Goal: Find specific page/section: Find specific page/section

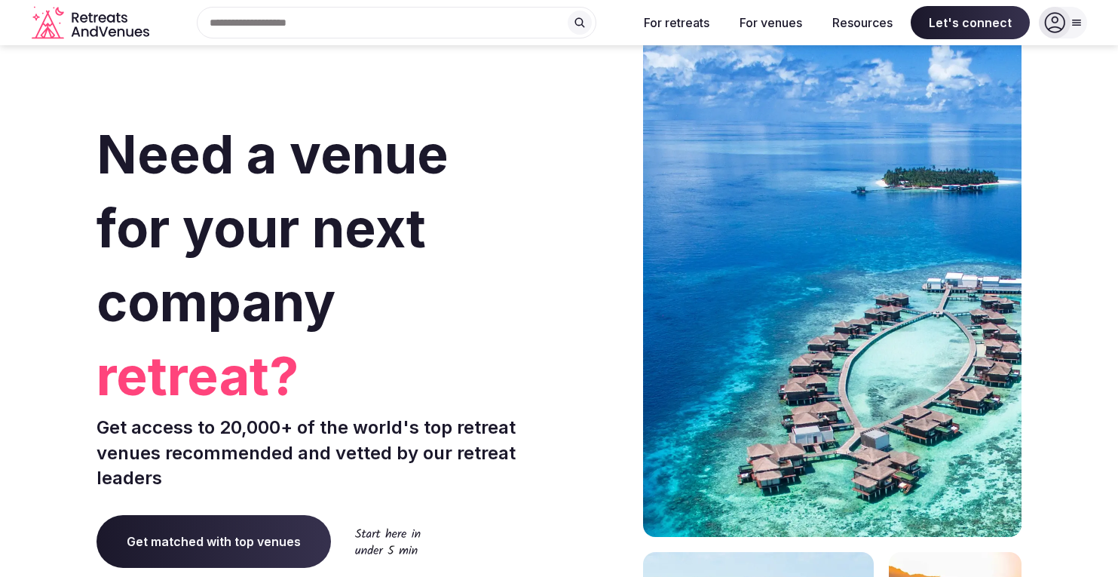
click at [372, 25] on div "Search Popular Destinations [GEOGRAPHIC_DATA], [GEOGRAPHIC_DATA] [GEOGRAPHIC_DA…" at bounding box center [390, 23] width 470 height 32
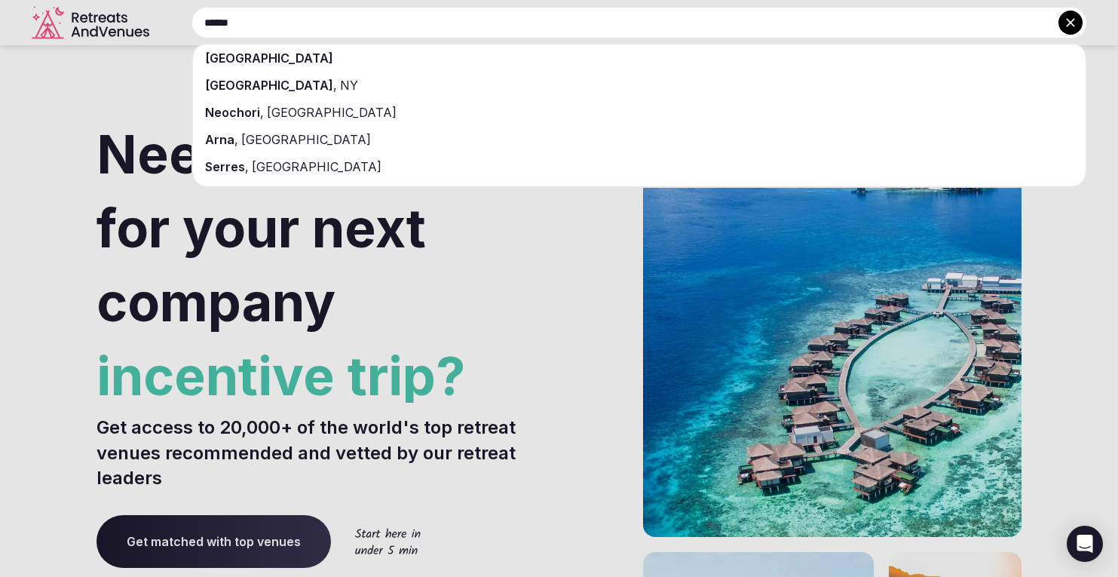
type input "******"
click at [288, 56] on div "[GEOGRAPHIC_DATA]" at bounding box center [639, 57] width 892 height 27
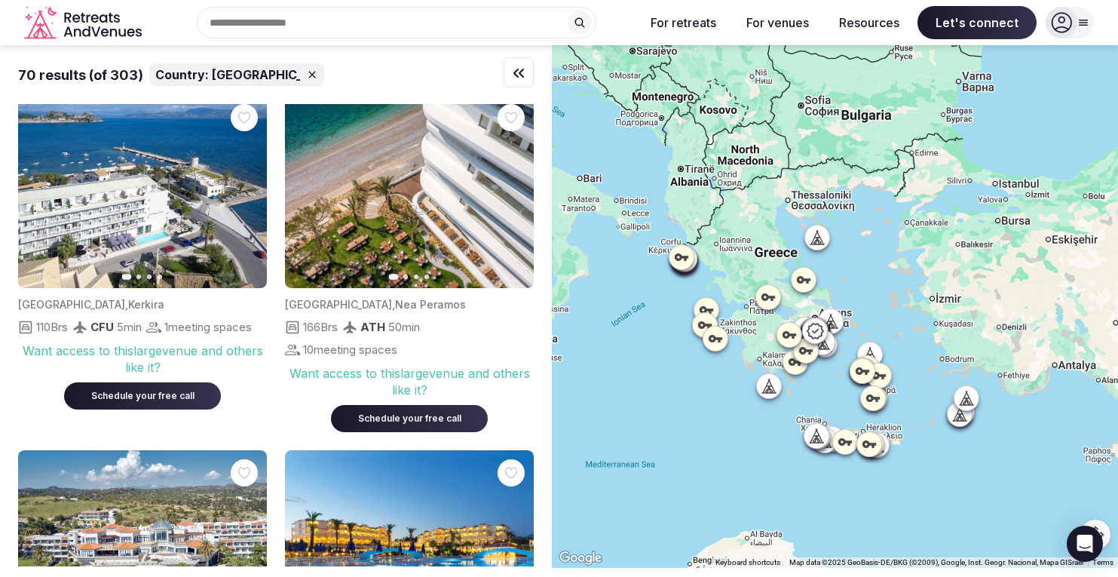
click at [536, 363] on div "70 results (of 303) Country: [GEOGRAPHIC_DATA] Previous slide Next slide [GEOGR…" at bounding box center [276, 305] width 552 height 521
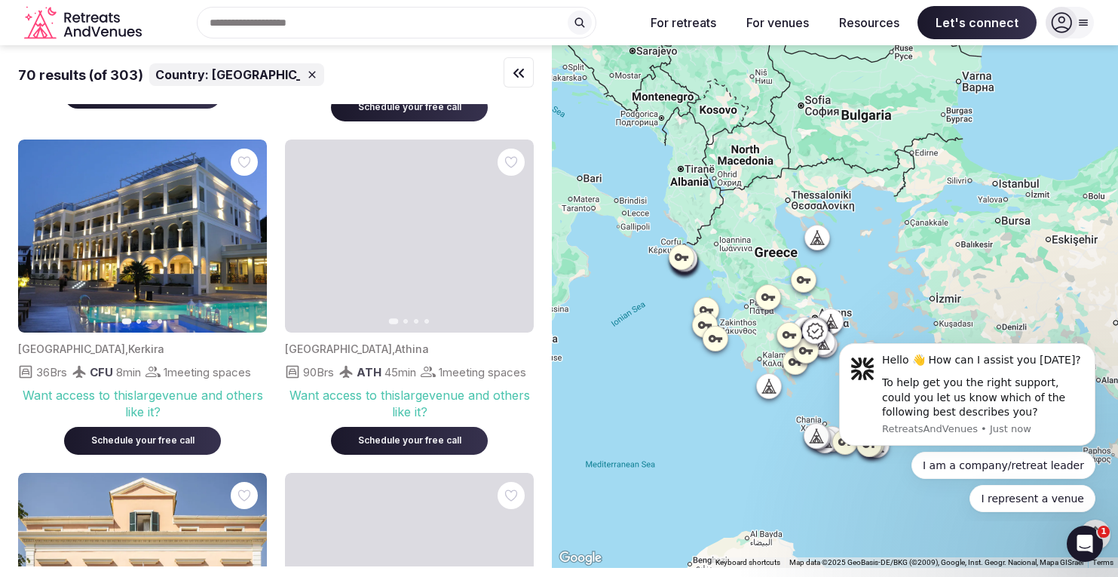
scroll to position [2062, 0]
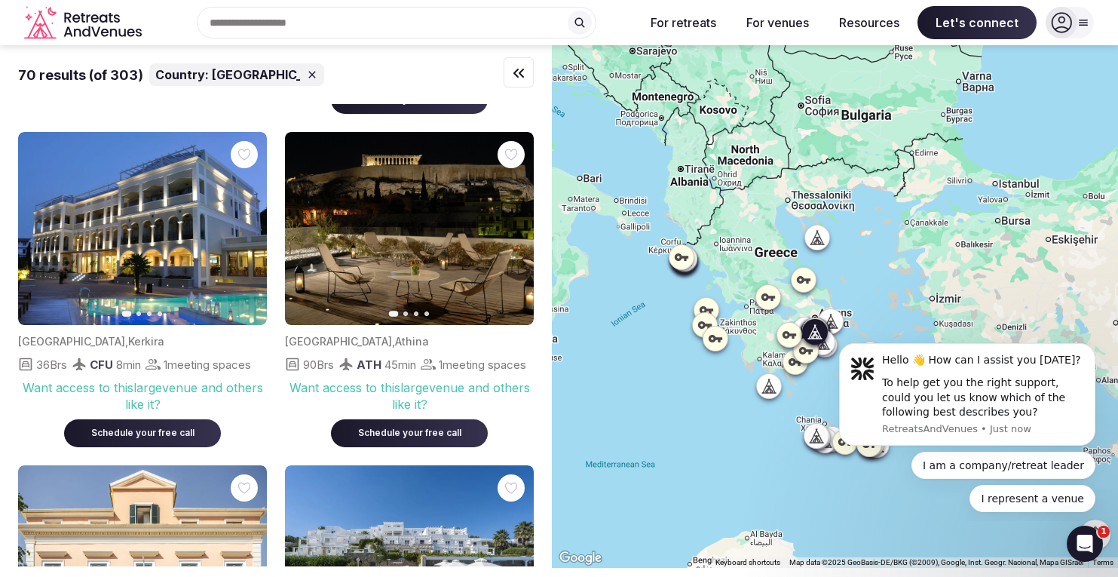
click at [510, 234] on icon "button" at bounding box center [513, 228] width 12 height 12
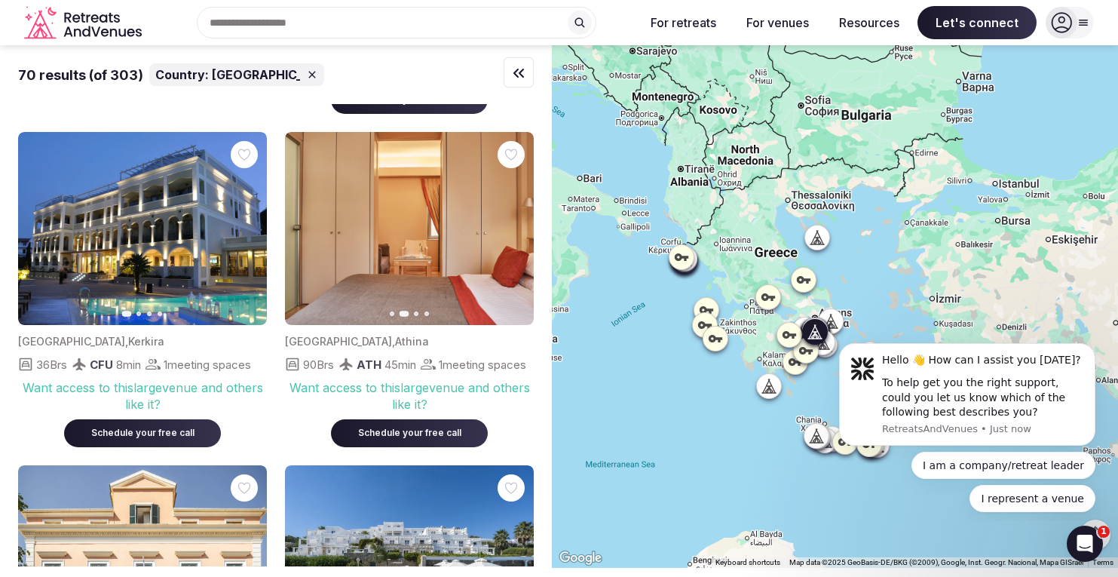
click at [510, 234] on icon "button" at bounding box center [513, 228] width 12 height 12
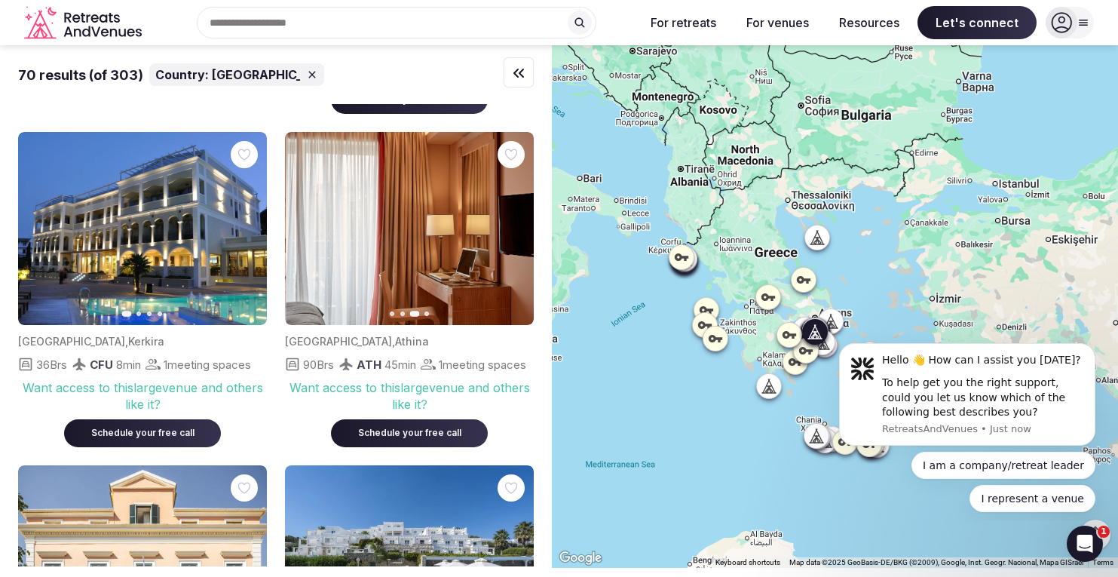
click at [510, 234] on icon "button" at bounding box center [513, 228] width 12 height 12
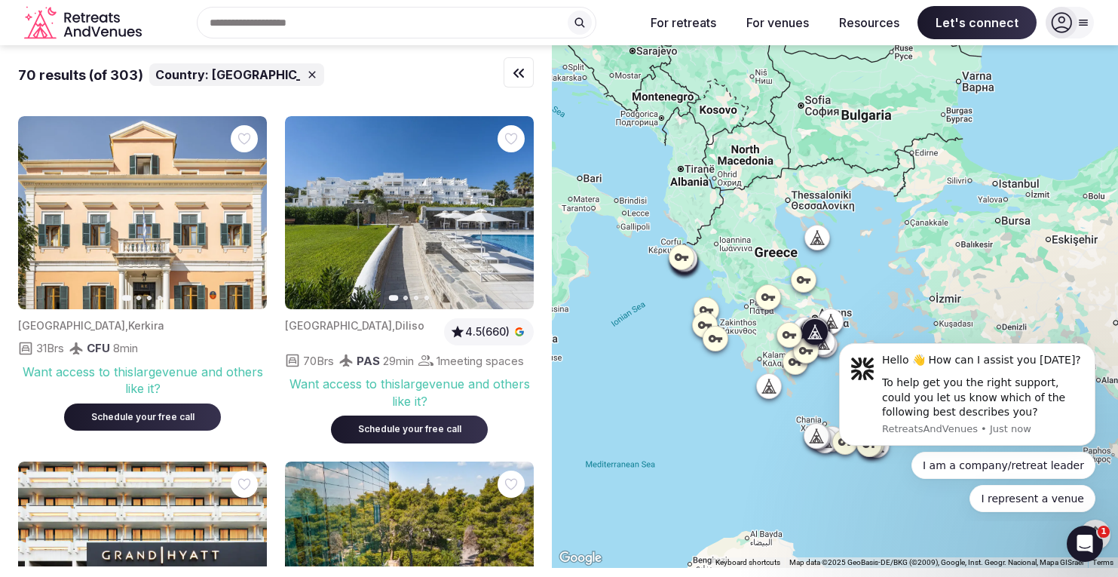
scroll to position [2411, 0]
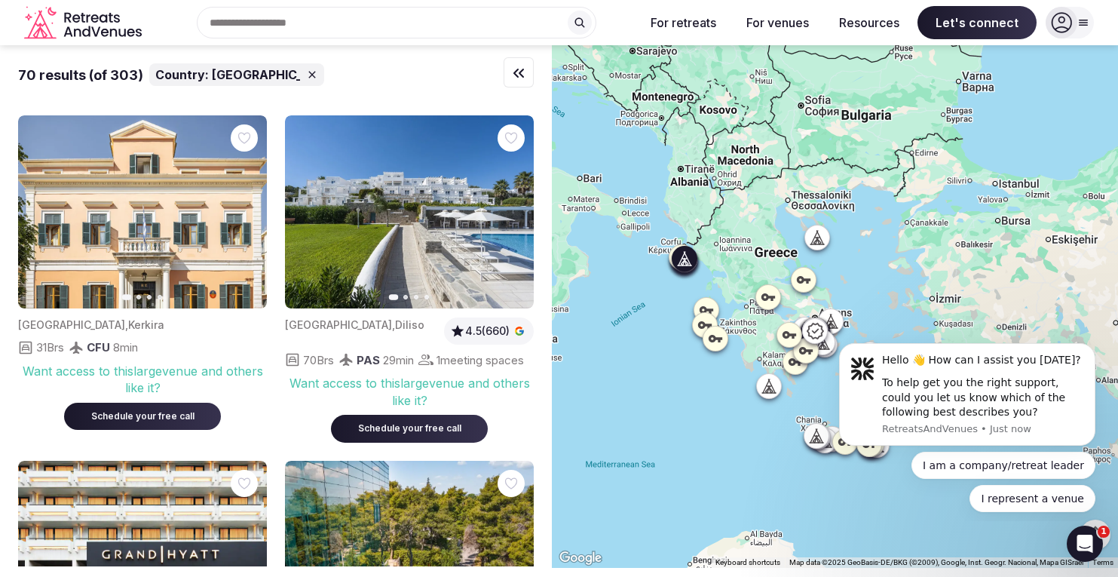
click at [245, 224] on button "Next slide" at bounding box center [246, 212] width 24 height 24
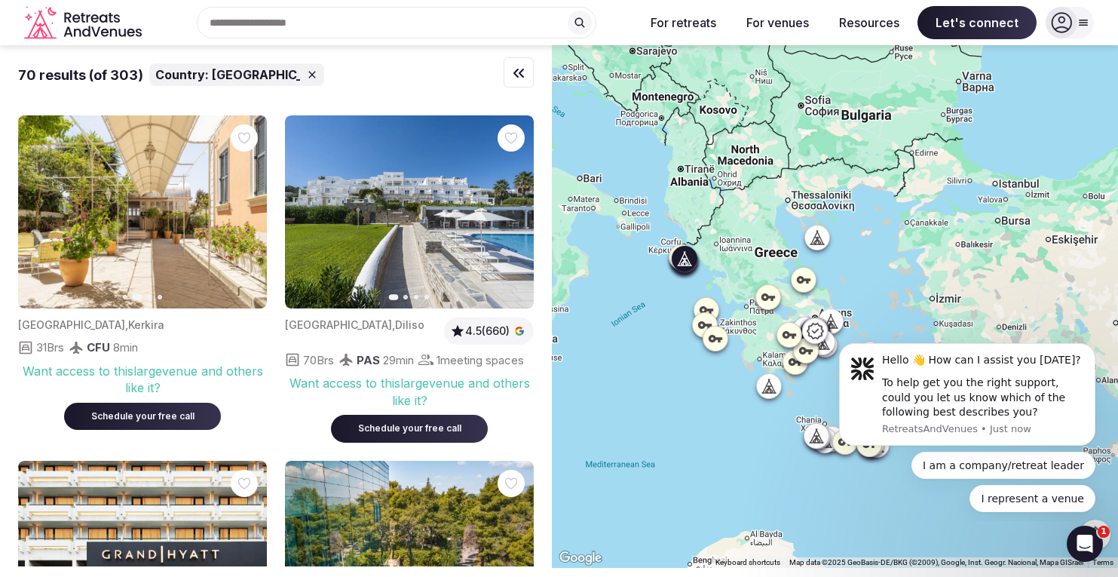
click at [245, 224] on button "Next slide" at bounding box center [246, 212] width 24 height 24
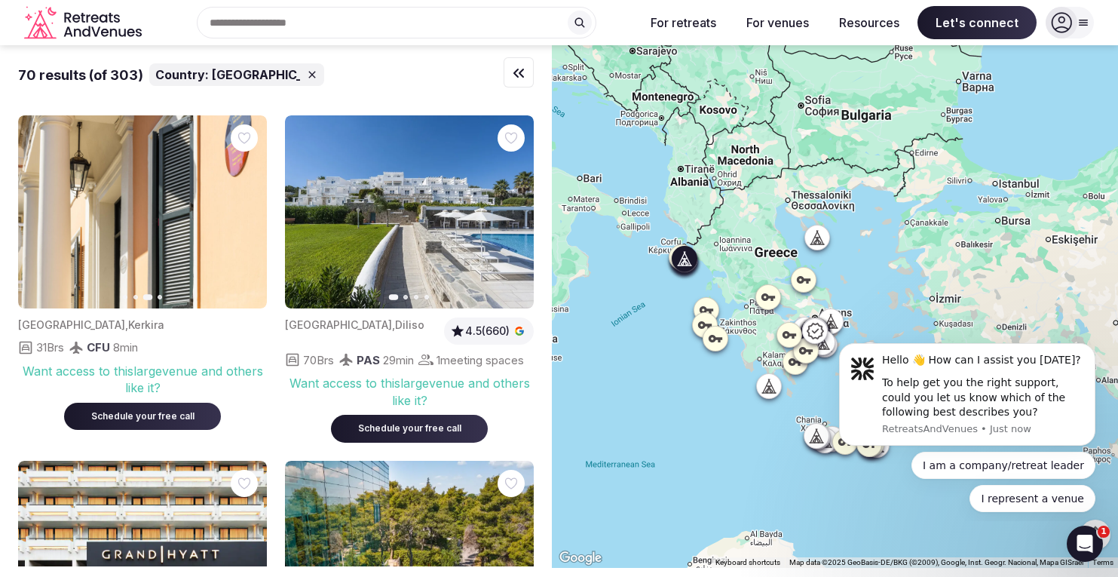
click at [245, 224] on button "Next slide" at bounding box center [246, 212] width 24 height 24
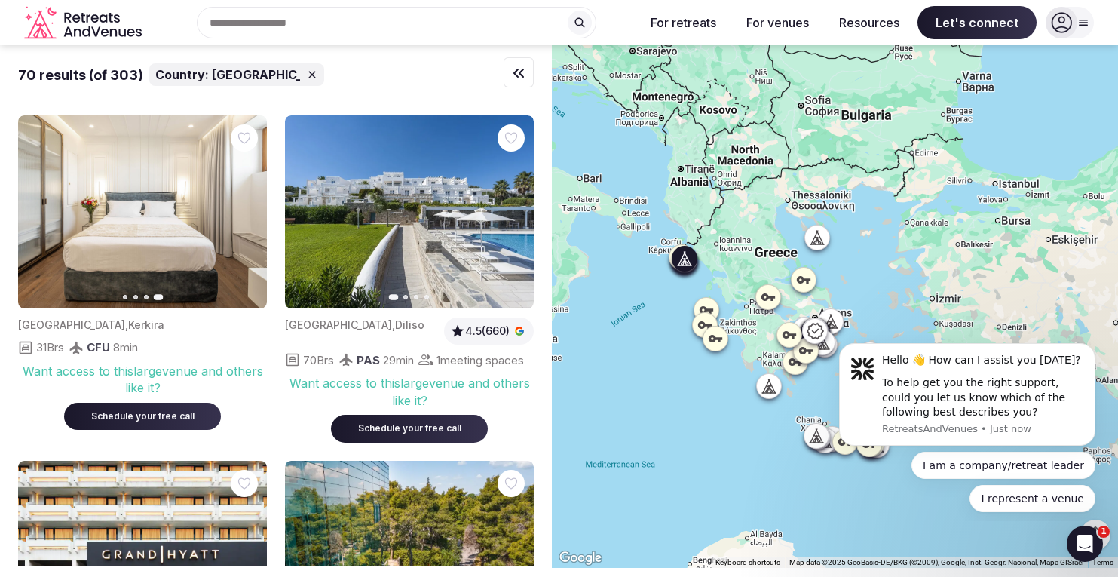
click at [150, 309] on img at bounding box center [142, 212] width 249 height 194
click at [133, 309] on img at bounding box center [142, 212] width 249 height 194
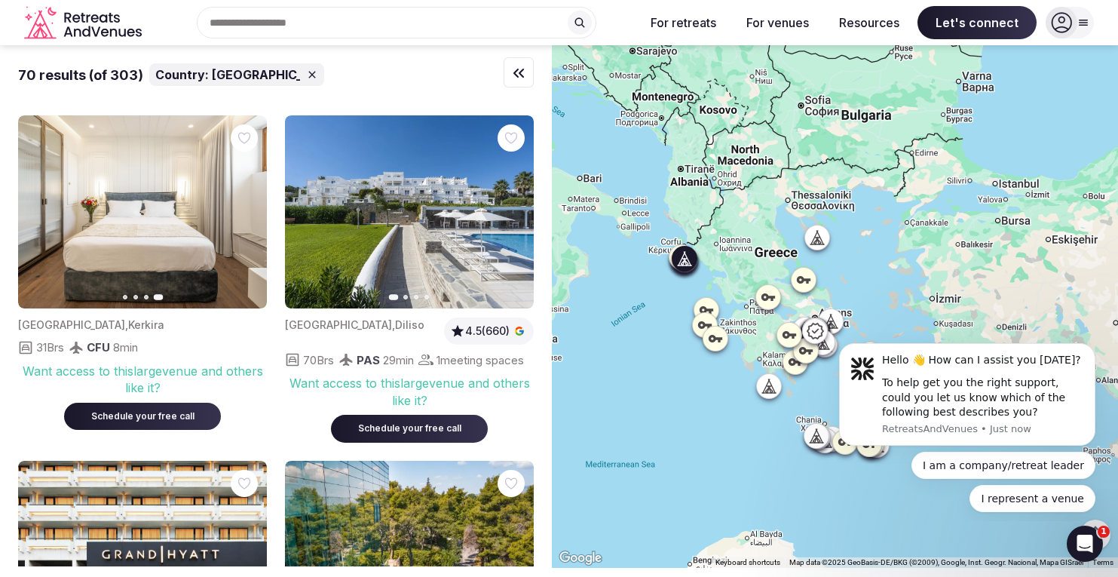
click at [133, 309] on img at bounding box center [142, 212] width 249 height 194
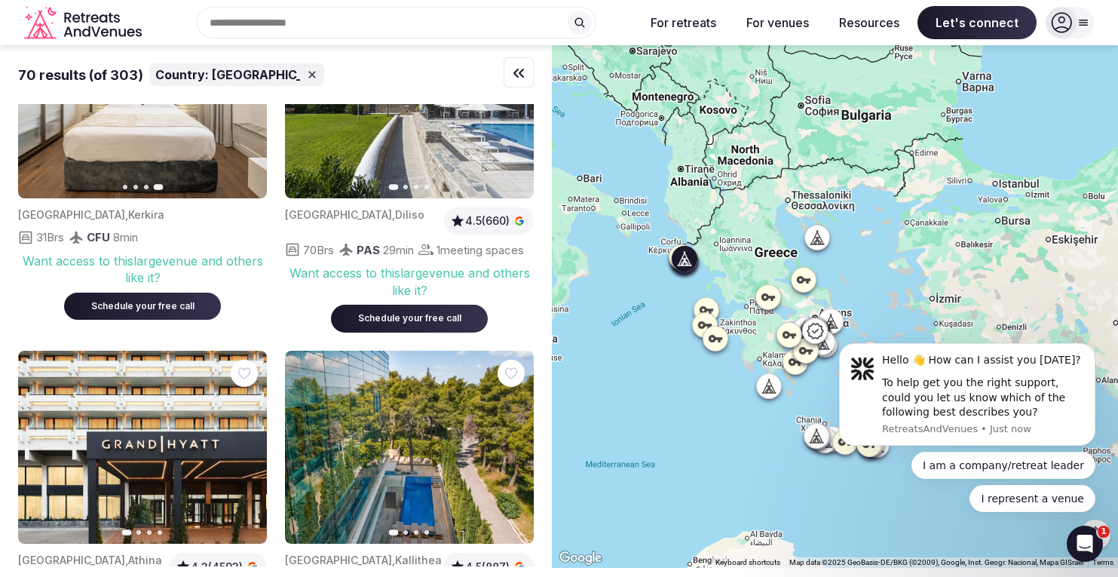
scroll to position [2526, 0]
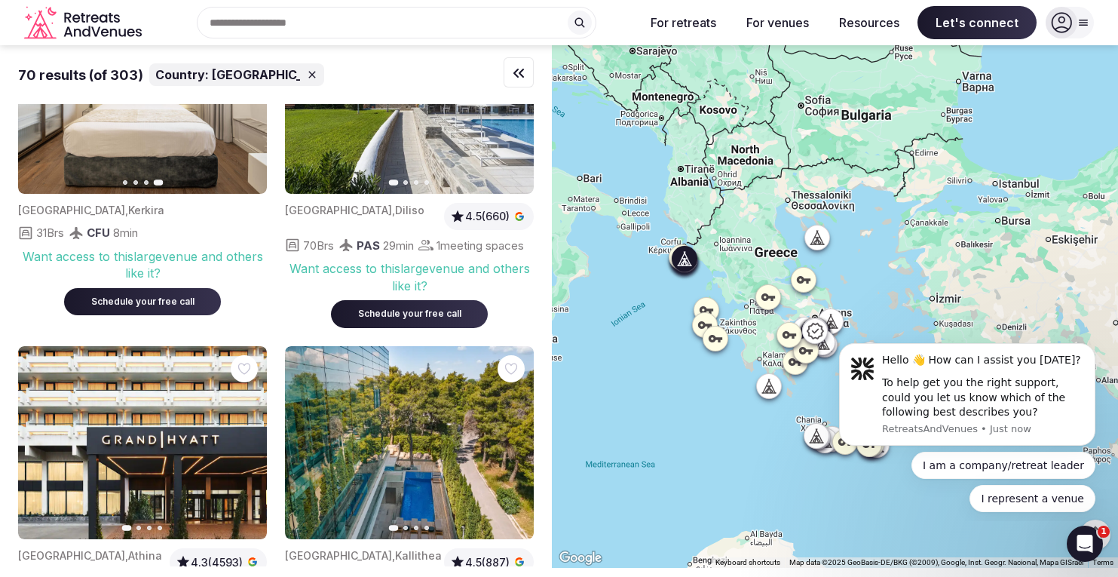
click at [129, 282] on div "Want access to this large venue and others like it?" at bounding box center [142, 265] width 249 height 34
click at [158, 187] on img at bounding box center [142, 98] width 249 height 194
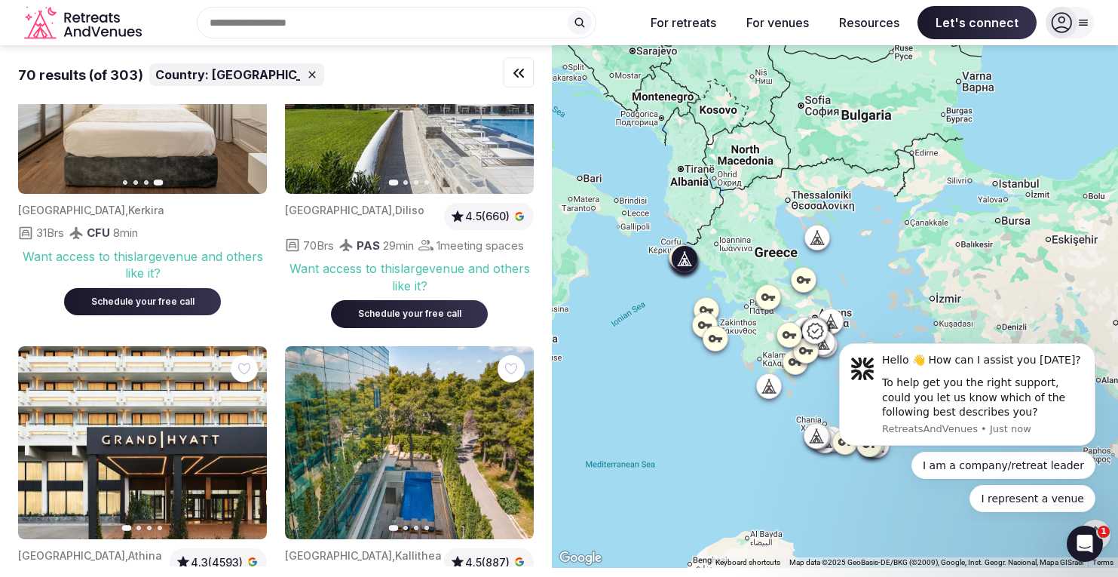
click at [158, 187] on img at bounding box center [142, 98] width 249 height 194
click at [767, 390] on icon at bounding box center [768, 385] width 15 height 15
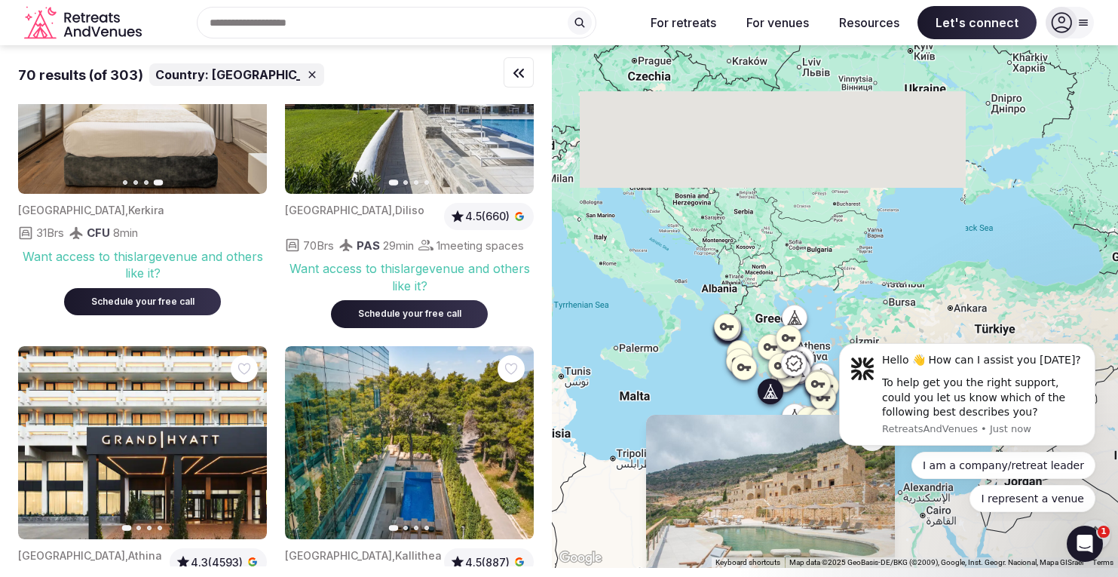
scroll to position [0, 0]
